Goal: Task Accomplishment & Management: Manage account settings

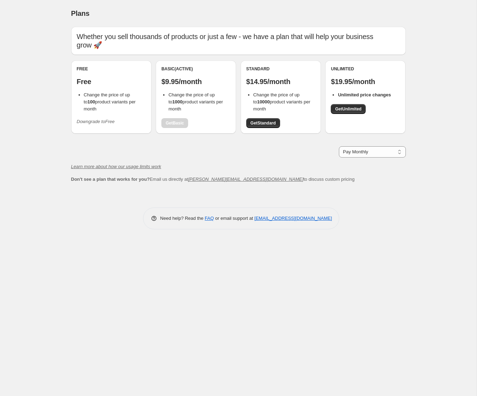
click at [107, 119] on icon "Downgrade to Free" at bounding box center [96, 121] width 38 height 5
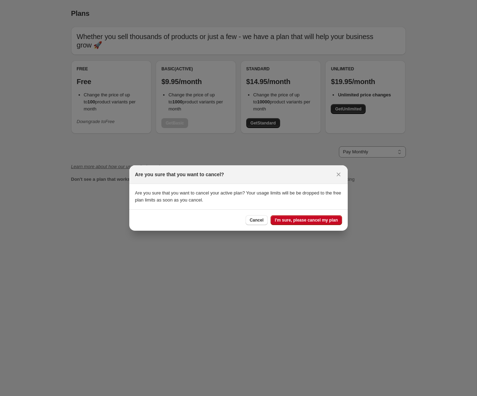
click at [303, 222] on span "I'm sure, please cancel my plan" at bounding box center [306, 221] width 63 height 6
